Goal: Information Seeking & Learning: Learn about a topic

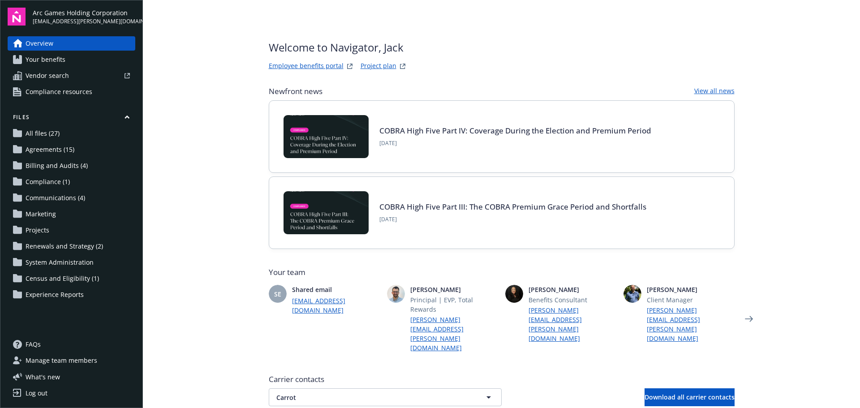
click at [56, 56] on span "Your benefits" at bounding box center [46, 59] width 40 height 14
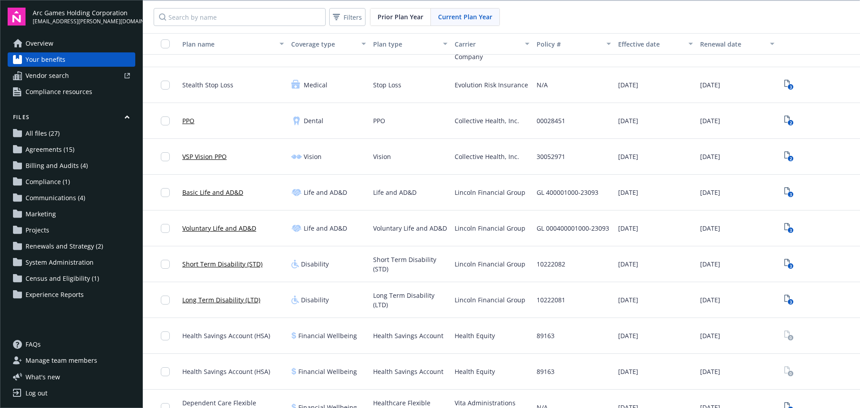
scroll to position [179, 0]
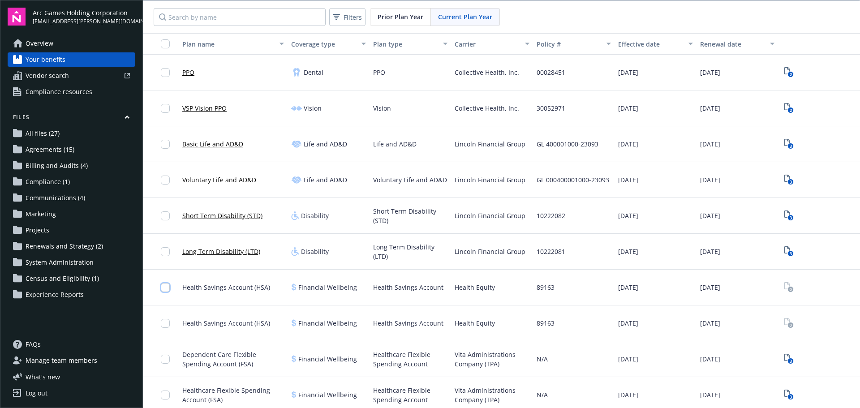
click at [168, 288] on input "checkbox" at bounding box center [165, 287] width 9 height 9
click at [221, 290] on span "Health Savings Account (HSA)" at bounding box center [226, 287] width 88 height 9
click at [226, 286] on span "Health Savings Account (HSA)" at bounding box center [226, 287] width 88 height 9
click at [165, 324] on input "checkbox" at bounding box center [165, 323] width 9 height 9
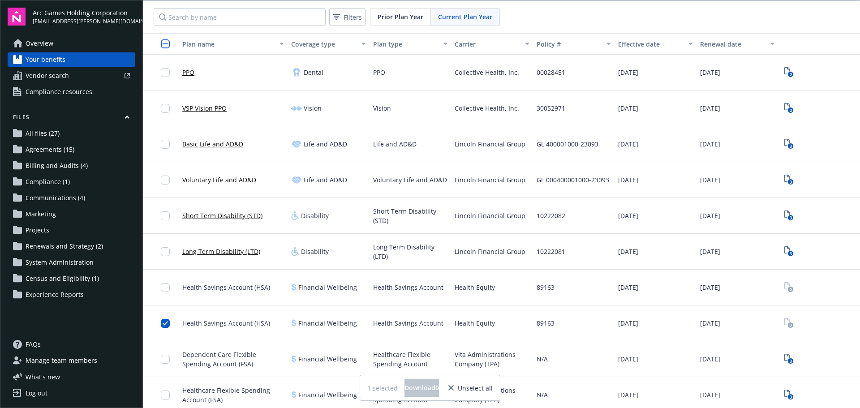
click at [235, 324] on span "Health Savings Account (HSA)" at bounding box center [226, 323] width 88 height 9
click at [160, 323] on div at bounding box center [161, 324] width 36 height 36
click at [166, 324] on input "checkbox" at bounding box center [165, 323] width 9 height 9
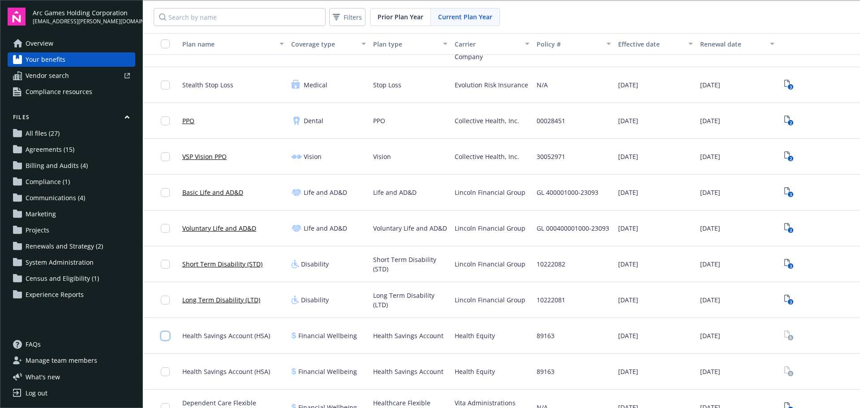
click at [167, 336] on input "checkbox" at bounding box center [165, 336] width 9 height 9
click at [160, 366] on div at bounding box center [161, 372] width 36 height 36
click at [164, 372] on input "checkbox" at bounding box center [165, 371] width 9 height 9
click at [165, 369] on input "checkbox" at bounding box center [165, 371] width 9 height 9
click at [168, 328] on div at bounding box center [168, 335] width 14 height 25
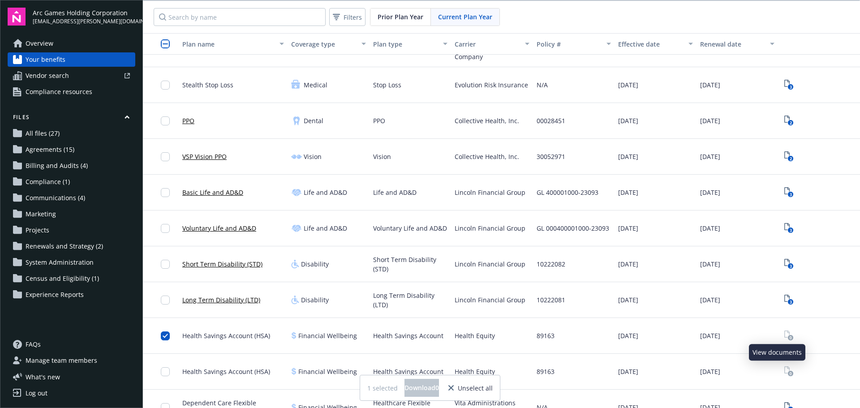
click at [783, 336] on link "View Plan Documents" at bounding box center [789, 336] width 14 height 14
click at [164, 332] on input "checkbox" at bounding box center [165, 336] width 9 height 9
click at [68, 56] on link "Your benefits" at bounding box center [72, 59] width 128 height 14
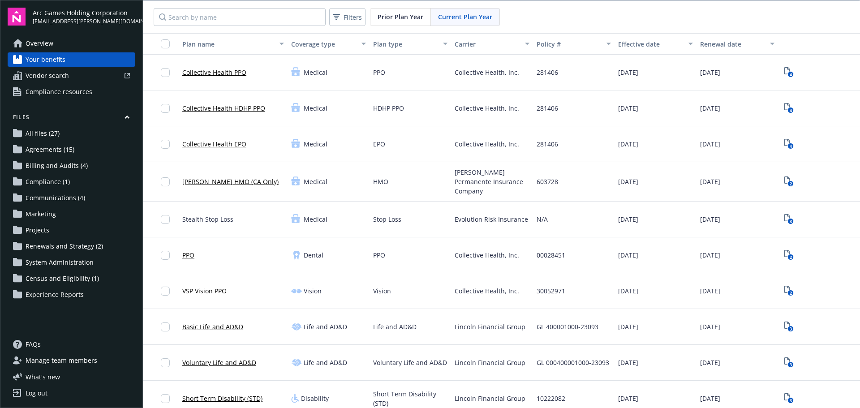
click at [561, 15] on div "Filters Prior Plan Year Current Plan Year" at bounding box center [501, 17] width 717 height 32
